Goal: Transaction & Acquisition: Purchase product/service

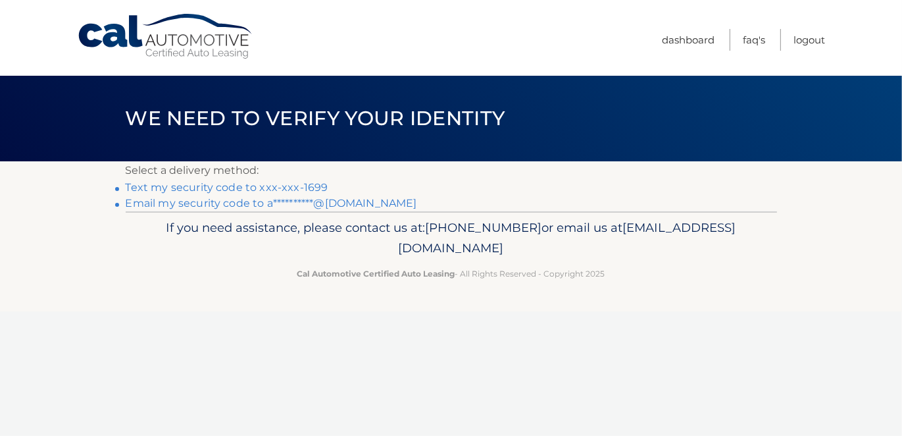
click at [341, 205] on link "**********" at bounding box center [271, 203] width 291 height 13
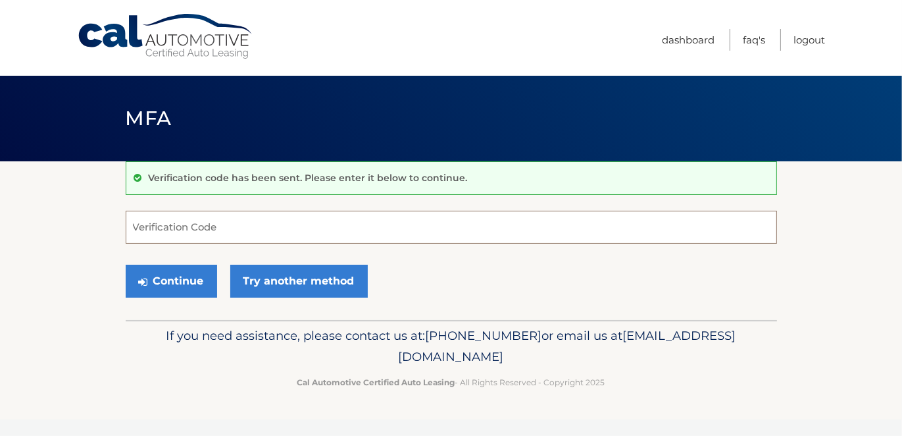
click at [278, 220] on input "Verification Code" at bounding box center [451, 227] width 651 height 33
paste input "694207"
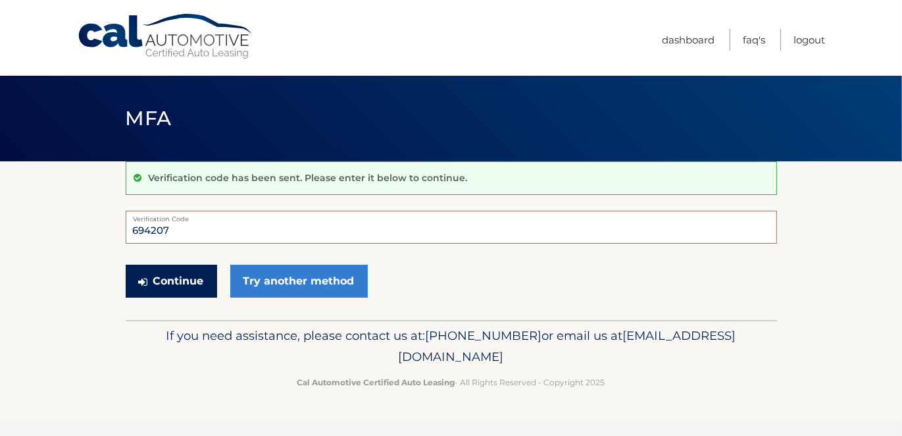
type input "694207"
click at [172, 276] on button "Continue" at bounding box center [171, 280] width 91 height 33
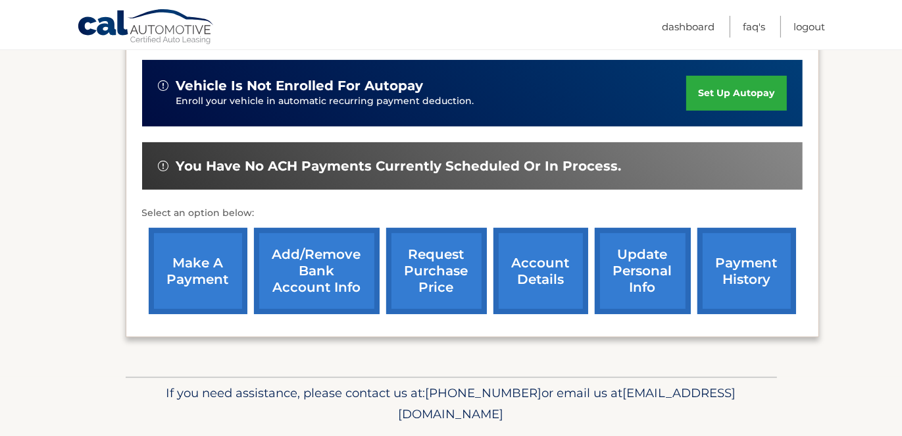
scroll to position [365, 0]
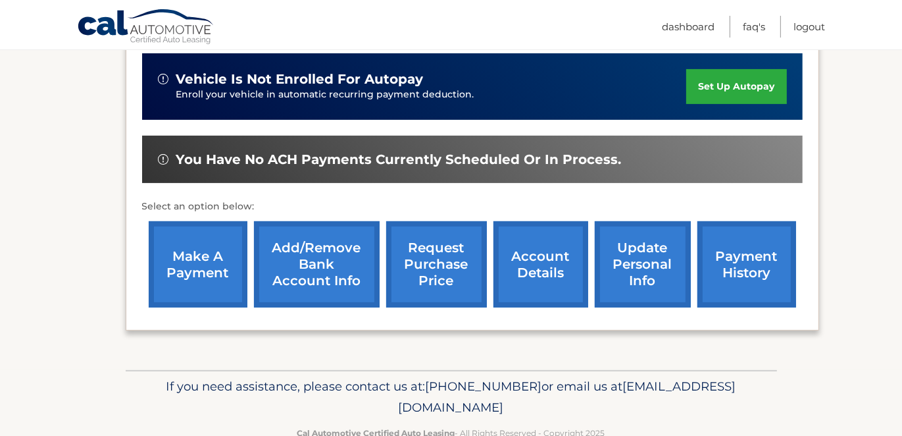
click at [182, 252] on link "make a payment" at bounding box center [198, 264] width 99 height 86
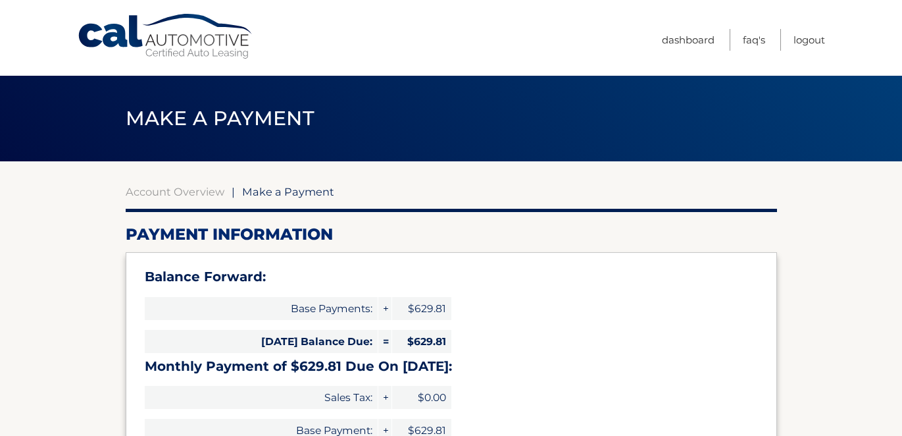
select select "YjMyMjRhODUtNjdmYS00MDkzLTkzYzItNDg1YjYyMDRmOTE3"
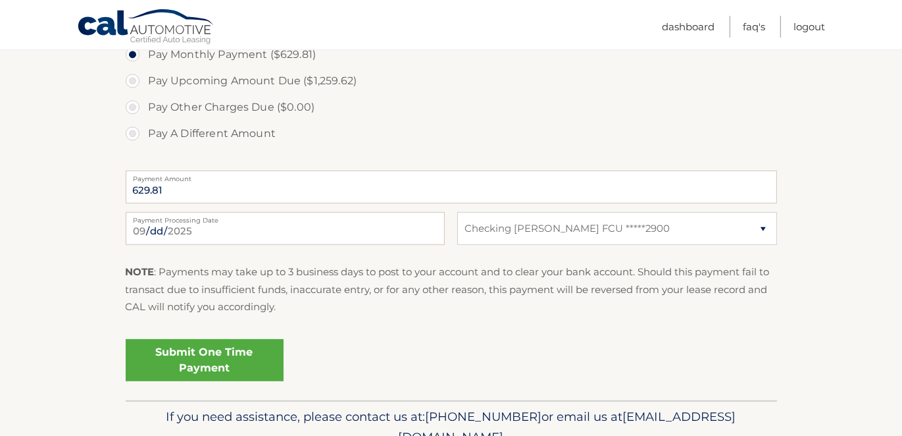
scroll to position [497, 0]
click at [201, 368] on link "Submit One Time Payment" at bounding box center [205, 359] width 158 height 42
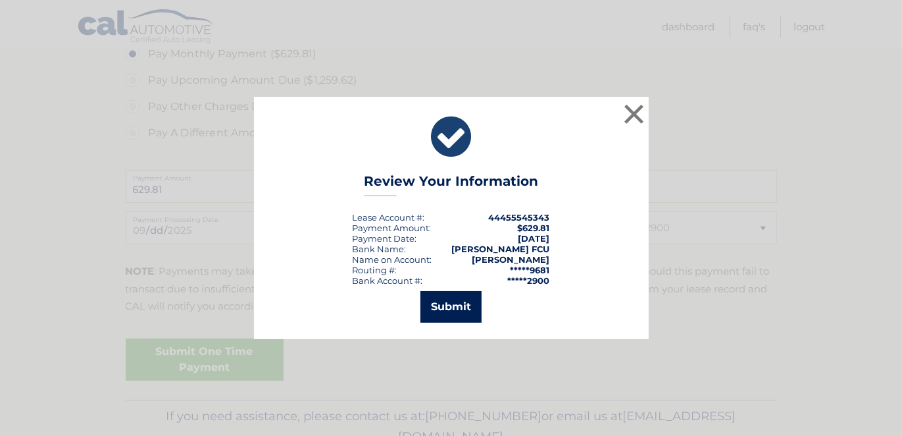
click at [443, 307] on button "Submit" at bounding box center [450, 307] width 61 height 32
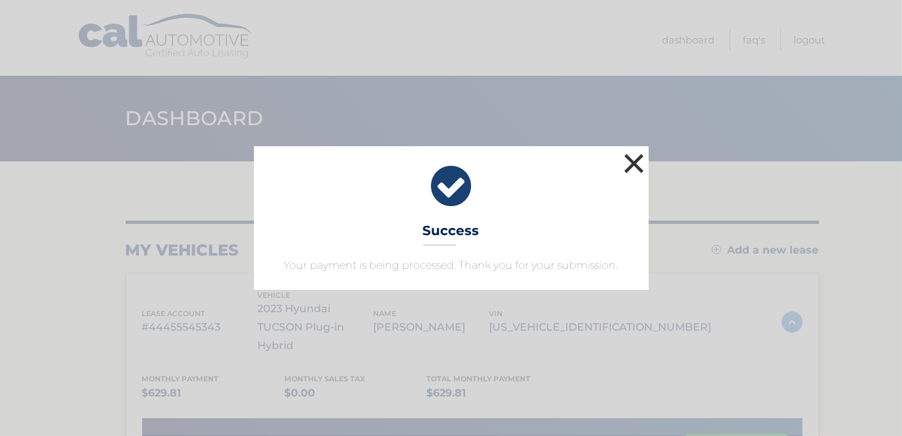
click at [628, 164] on button "×" at bounding box center [634, 163] width 26 height 26
